Goal: Browse casually: Explore the website without a specific task or goal

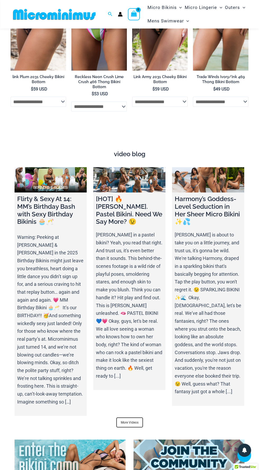
scroll to position [1570, 0]
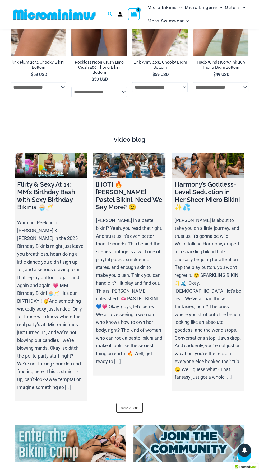
click at [139, 153] on link at bounding box center [129, 165] width 72 height 25
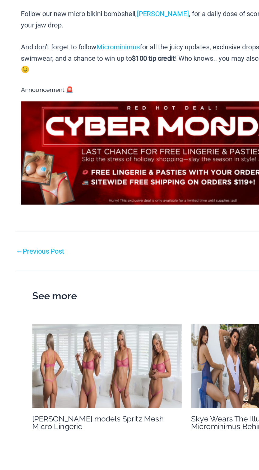
scroll to position [413, 0]
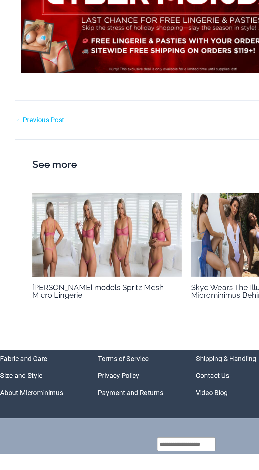
click at [90, 311] on img at bounding box center [74, 318] width 104 height 58
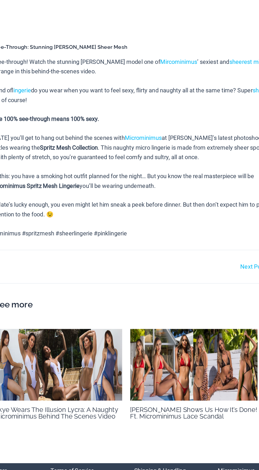
scroll to position [136, 0]
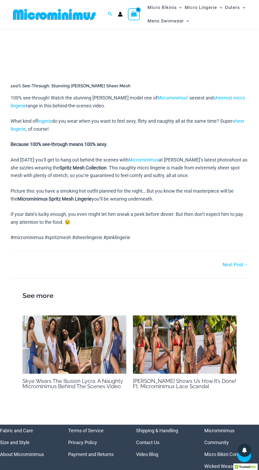
click at [243, 454] on link "Micro Bikini Contest" at bounding box center [225, 455] width 42 height 6
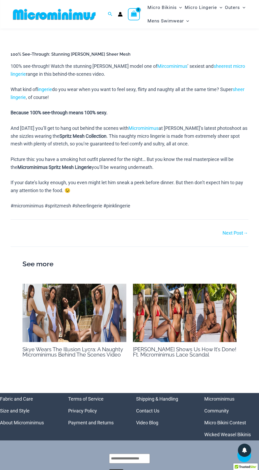
scroll to position [174, 0]
